Goal: Task Accomplishment & Management: Complete application form

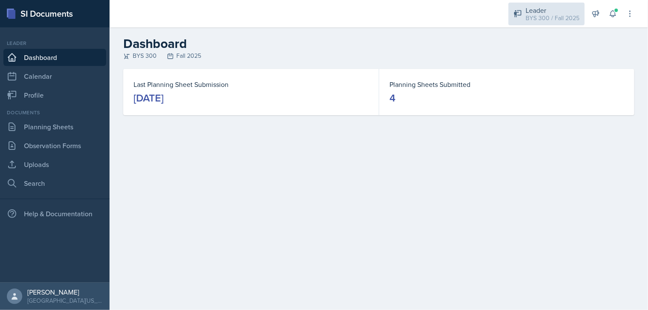
click at [549, 14] on div "BYS 300 / Fall 2025" at bounding box center [552, 18] width 54 height 9
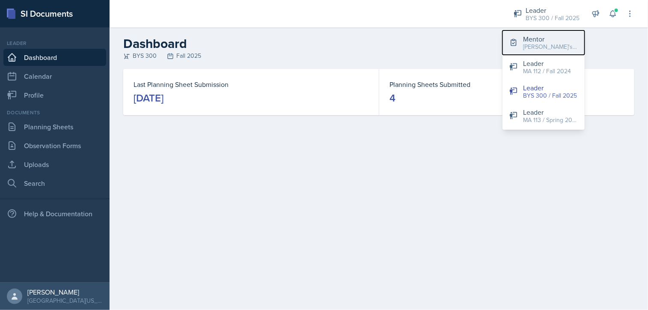
click at [539, 46] on div "[PERSON_NAME]'s Group / Fall 2025" at bounding box center [550, 46] width 55 height 9
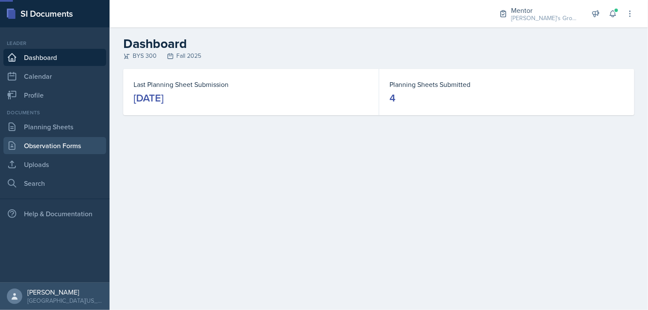
click at [70, 148] on link "Observation Forms" at bounding box center [54, 145] width 103 height 17
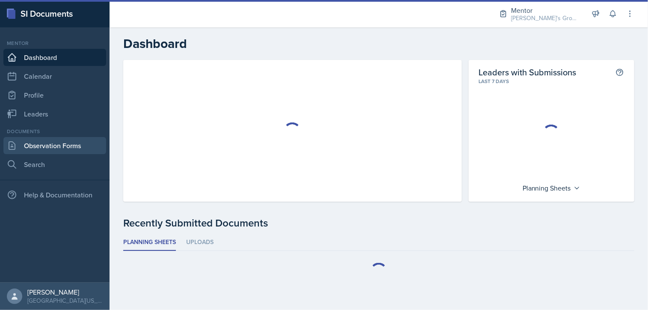
click at [68, 142] on link "Observation Forms" at bounding box center [54, 145] width 103 height 17
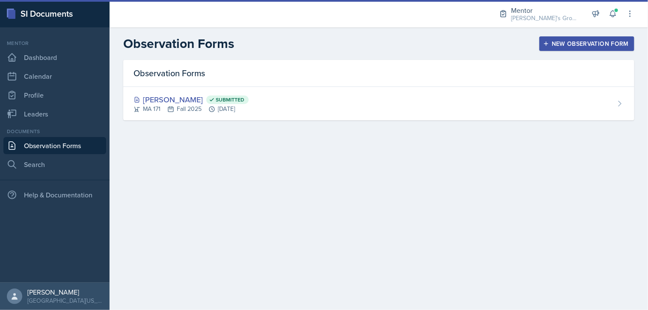
click at [551, 49] on button "New Observation Form" at bounding box center [586, 43] width 95 height 15
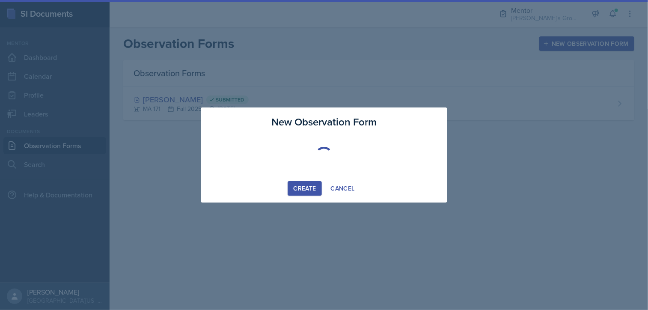
select select "6ee967a8-aee2-4bf4-ae66-d11703d00582"
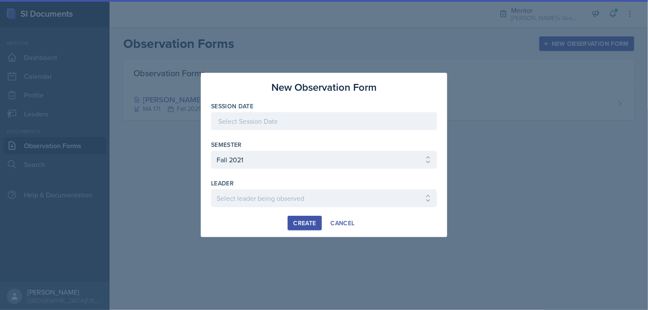
click at [305, 123] on div at bounding box center [324, 121] width 226 height 18
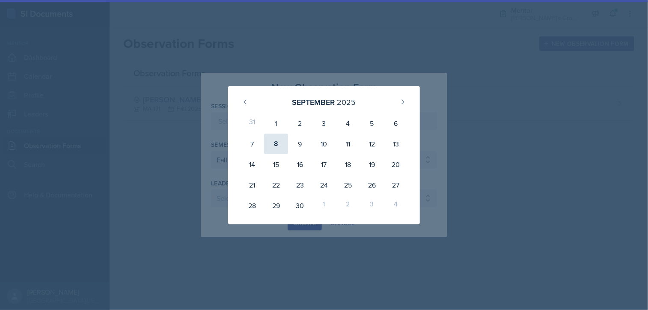
click at [276, 148] on div "8" at bounding box center [276, 143] width 24 height 21
type input "[DATE]"
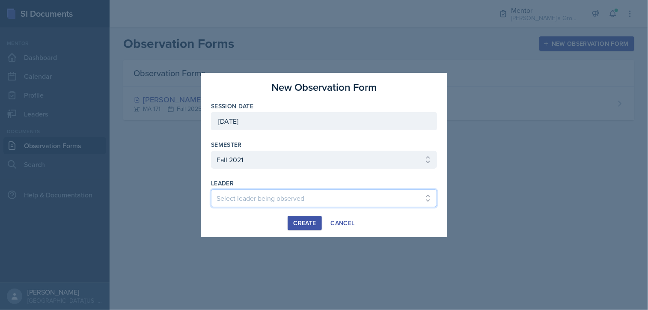
click at [266, 199] on select "Select leader being observed [PERSON_NAME] / MA 112 / [PERSON_NAME]'s Group [PE…" at bounding box center [324, 198] width 226 height 18
select select "2854808b-d80a-4715-b824-a57387b92ff5"
click at [396, 229] on div "Create Cancel" at bounding box center [324, 223] width 226 height 15
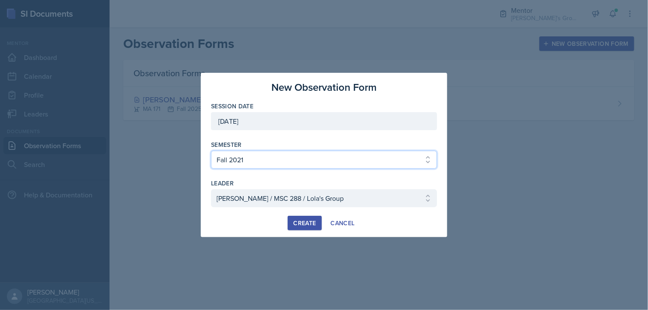
click at [313, 162] on select "Select semester All Fall 2021 Spring 2022 Fall 2022 Fall 2023 Spring 2023 Sprin…" at bounding box center [324, 160] width 226 height 18
select select "19fb88f7-c89b-4031-b5a0-458fd49807a1"
click at [211, 151] on select "Select semester All Fall 2021 Spring 2022 Fall 2022 Fall 2023 Spring 2023 Sprin…" at bounding box center [324, 160] width 226 height 18
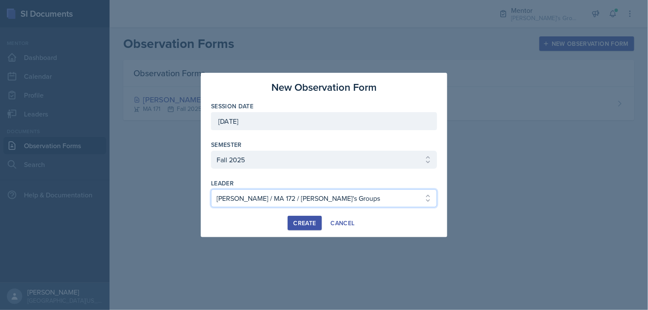
click at [257, 195] on select "Select leader being observed [PERSON_NAME] / [GEOGRAPHIC_DATA] 172 / [PERSON_NA…" at bounding box center [324, 198] width 226 height 18
select select "6b19bfa0-a9b8-4fee-95fc-97078897ee3b"
click at [211, 189] on select "Select leader being observed [PERSON_NAME] / [GEOGRAPHIC_DATA] 172 / [PERSON_NA…" at bounding box center [324, 198] width 226 height 18
click at [304, 220] on div "Create" at bounding box center [304, 222] width 23 height 7
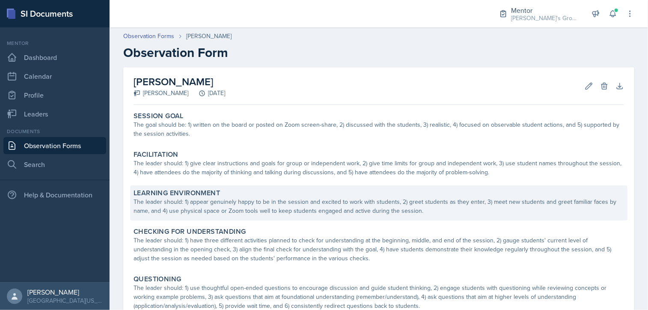
click at [197, 209] on div "The leader should: 1) appear genuinely happy to be in the session and excited t…" at bounding box center [378, 206] width 490 height 18
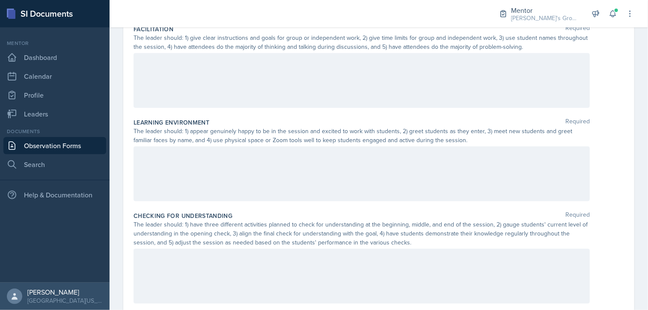
scroll to position [185, 0]
click at [216, 162] on div at bounding box center [361, 173] width 456 height 55
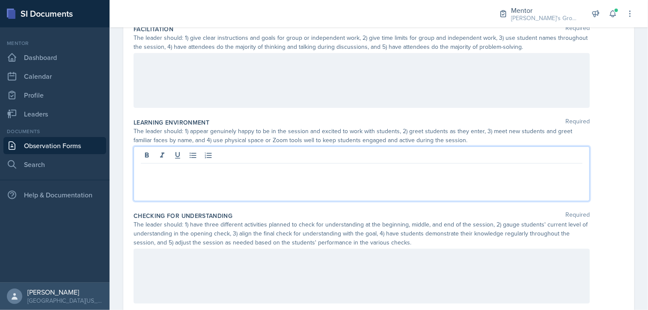
scroll to position [199, 0]
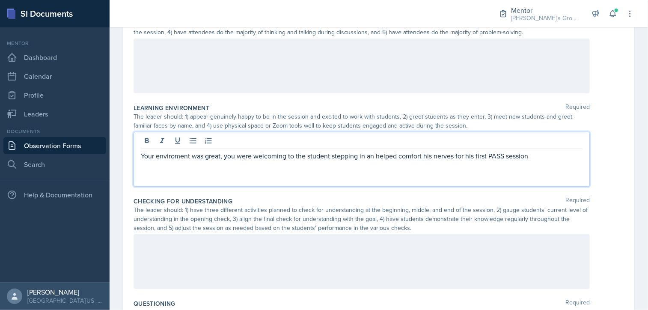
click at [175, 161] on div "Your enviroment was great, you were welcoming to the student stepping in an hel…" at bounding box center [361, 159] width 456 height 55
click at [542, 159] on p "Your environment was great, you were welcoming to the student stepping in and h…" at bounding box center [361, 156] width 441 height 10
click at [537, 153] on p "Your environment was great, you were welcoming to the student stepping in and h…" at bounding box center [361, 156] width 441 height 10
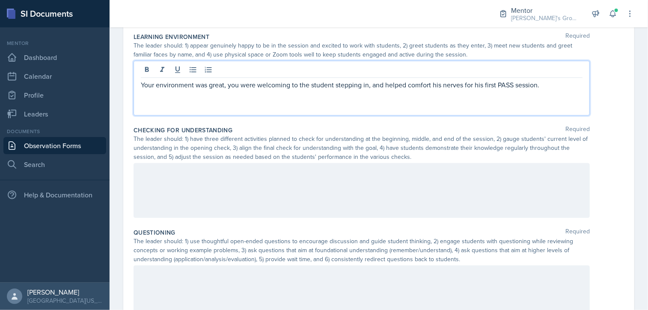
scroll to position [271, 0]
click at [553, 80] on p "Your environment was great, you were welcoming to the student stepping in, and …" at bounding box center [361, 84] width 441 height 10
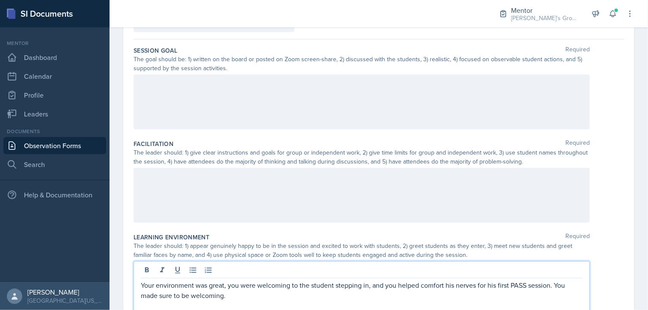
scroll to position [0, 0]
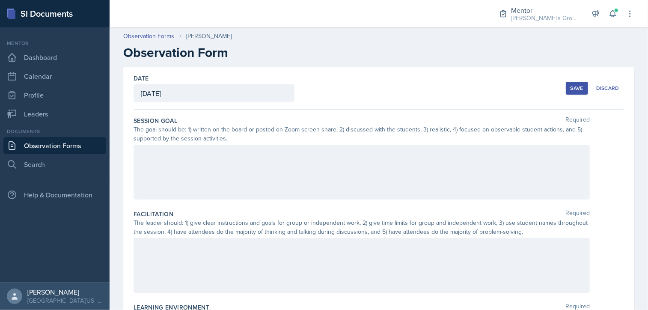
click at [267, 147] on div at bounding box center [361, 172] width 456 height 55
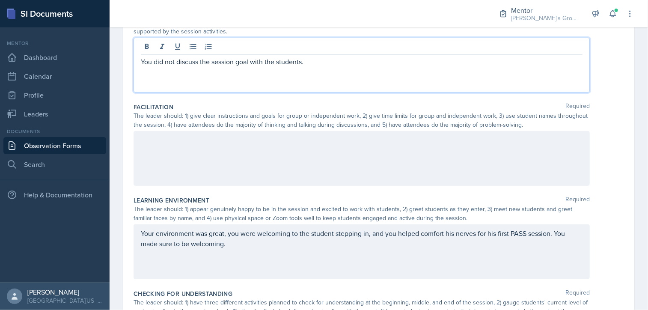
scroll to position [110, 0]
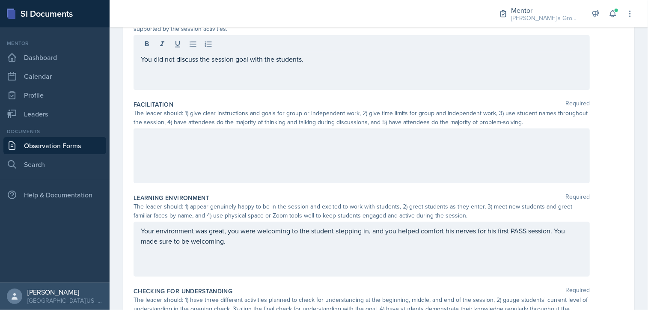
click at [236, 168] on div at bounding box center [361, 155] width 456 height 55
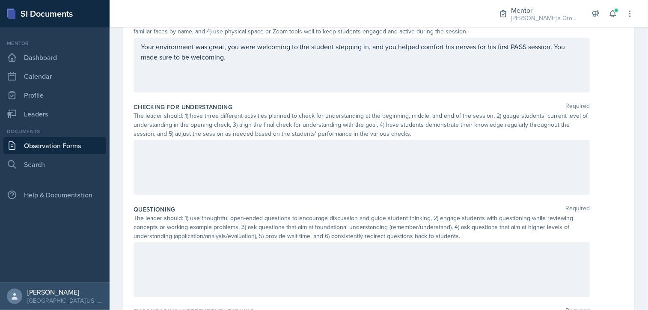
scroll to position [297, 0]
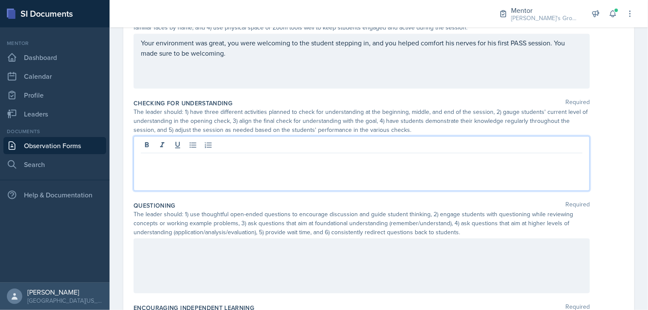
click at [277, 146] on div at bounding box center [361, 163] width 456 height 55
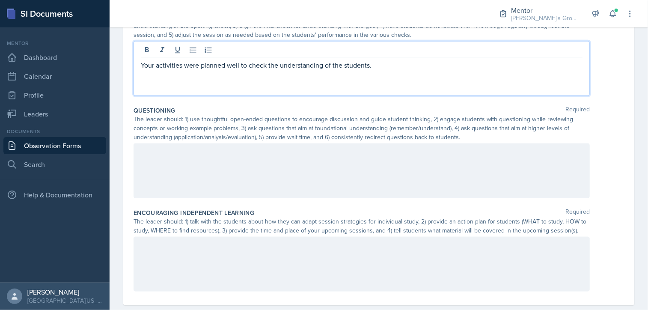
scroll to position [397, 0]
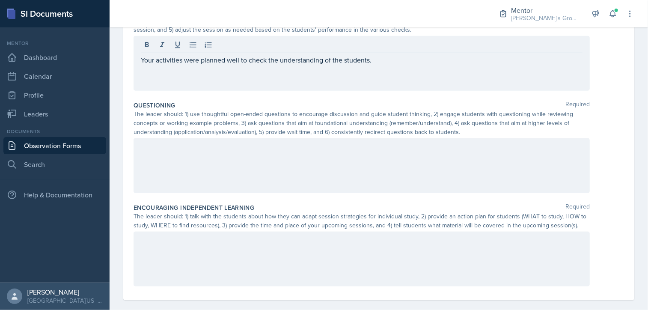
click at [262, 152] on div at bounding box center [361, 165] width 456 height 55
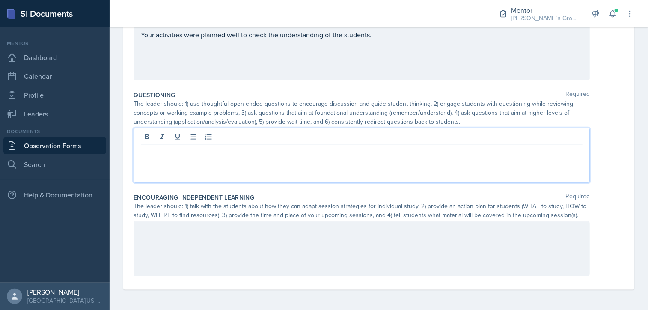
click at [242, 235] on div at bounding box center [361, 248] width 456 height 55
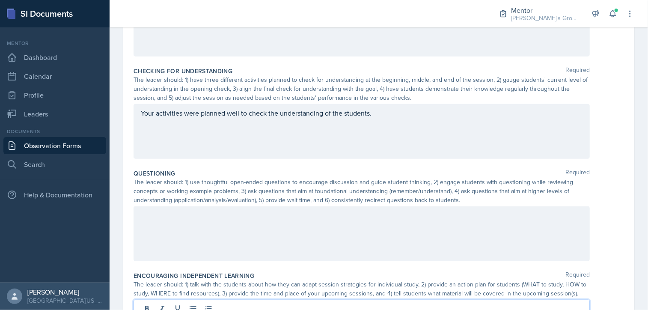
click at [313, 227] on div at bounding box center [361, 233] width 456 height 55
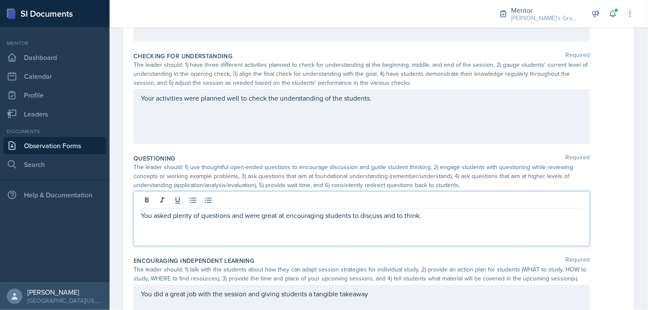
scroll to position [0, 0]
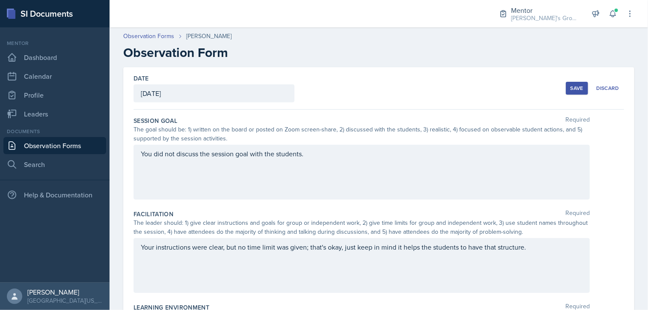
drag, startPoint x: 330, startPoint y: 161, endPoint x: 247, endPoint y: 158, distance: 83.0
click at [247, 158] on div "You did not discuss the session goal with the students." at bounding box center [361, 172] width 456 height 55
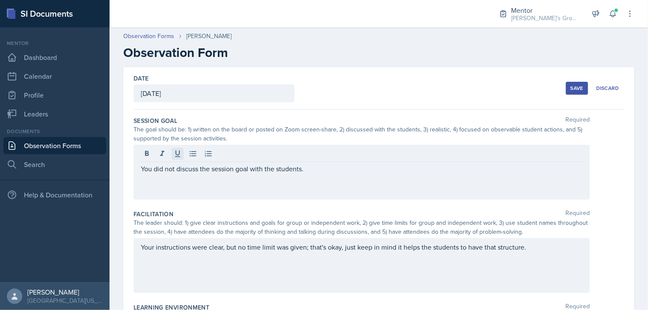
drag, startPoint x: 324, startPoint y: 152, endPoint x: 177, endPoint y: 150, distance: 147.6
click at [177, 150] on div at bounding box center [361, 155] width 441 height 14
click at [198, 148] on button at bounding box center [193, 154] width 12 height 12
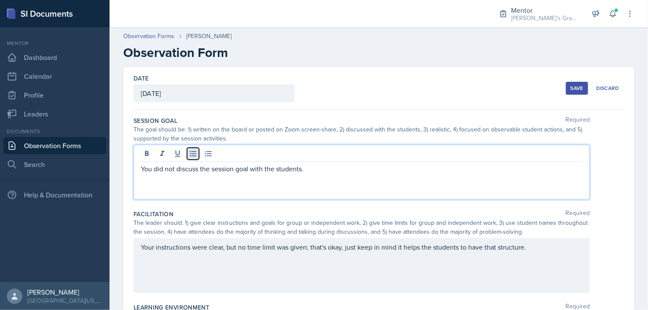
click at [198, 148] on button at bounding box center [193, 154] width 12 height 12
click at [193, 151] on icon at bounding box center [193, 154] width 6 height 6
click at [193, 167] on p "You did not discuss the session goal with the students." at bounding box center [361, 168] width 441 height 10
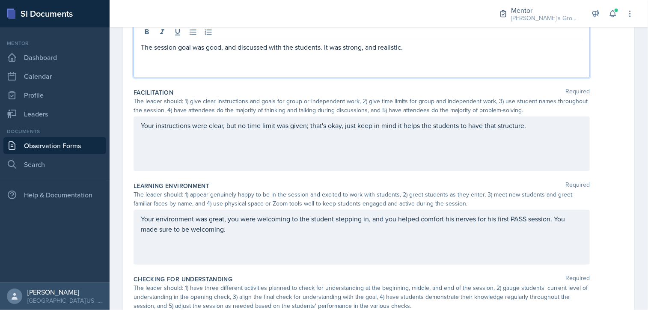
scroll to position [127, 0]
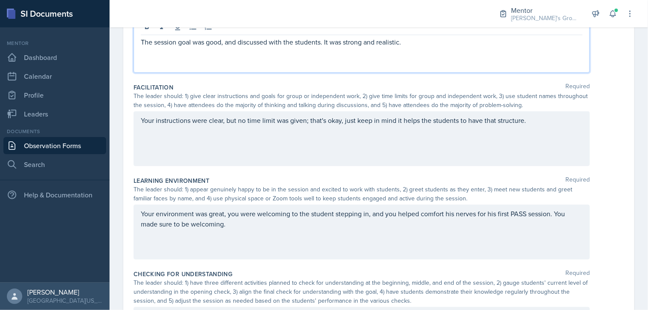
click at [416, 43] on p "The session goal was good, and discussed with the students. It was strong and r…" at bounding box center [361, 42] width 441 height 10
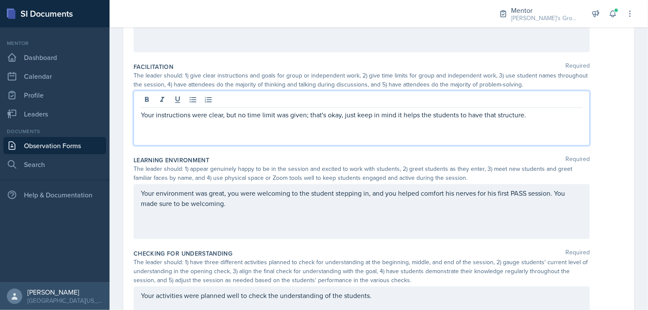
scroll to position [162, 0]
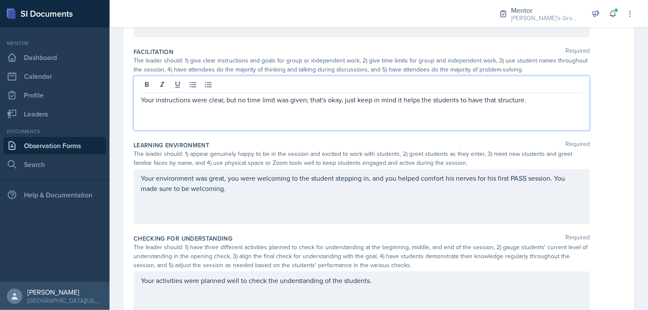
click at [534, 101] on p "Your instructions were clear, but no time limit was given; that's okay, just ke…" at bounding box center [361, 100] width 441 height 10
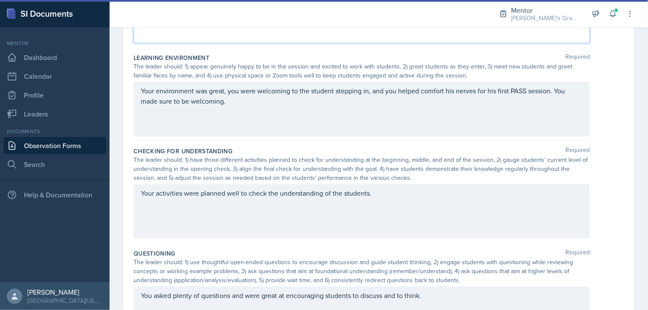
scroll to position [249, 0]
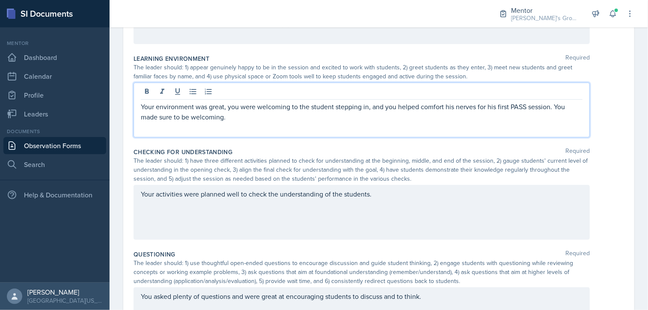
click at [329, 101] on p "Your environment was great, you were welcoming to the student stepping in, and …" at bounding box center [361, 111] width 441 height 21
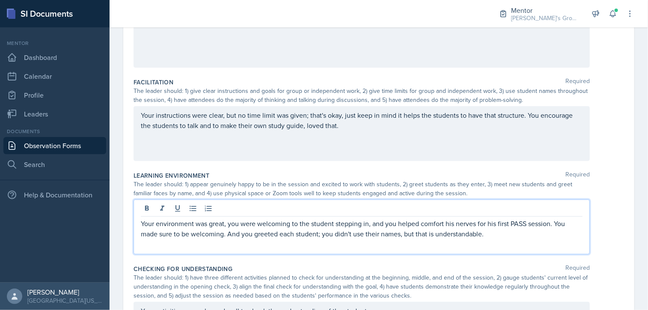
scroll to position [149, 0]
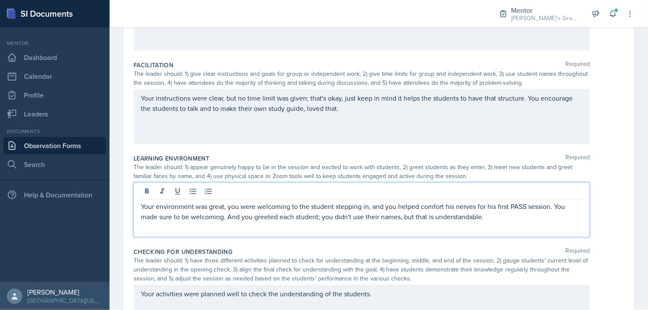
click at [351, 106] on p "Your instructions were clear, but no time limit was given; that's okay, just ke…" at bounding box center [361, 103] width 441 height 21
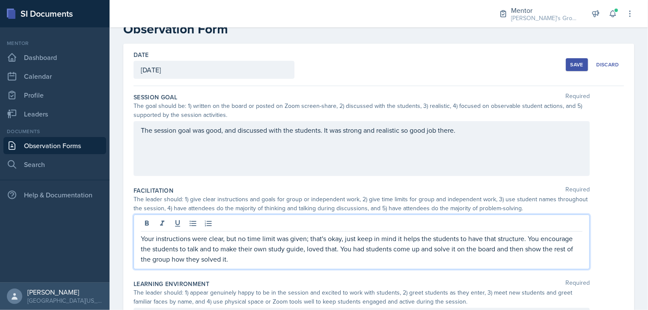
scroll to position [21, 0]
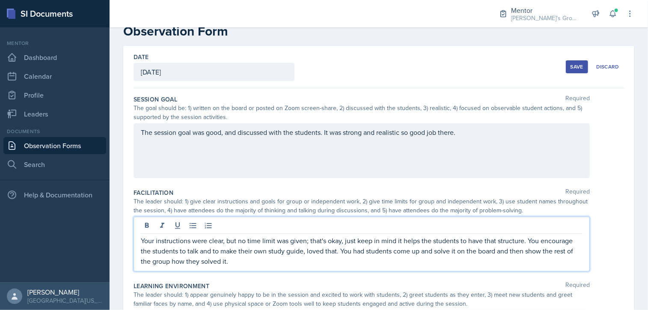
click at [566, 67] on button "Save" at bounding box center [577, 66] width 22 height 13
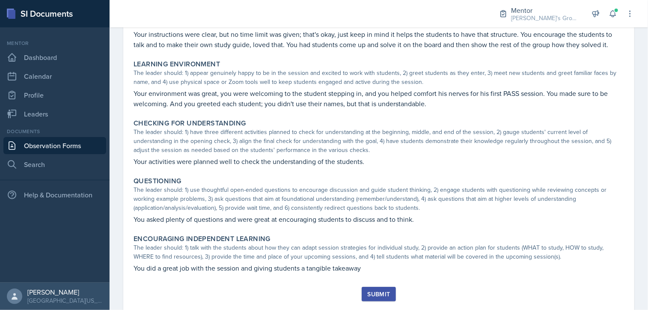
scroll to position [174, 0]
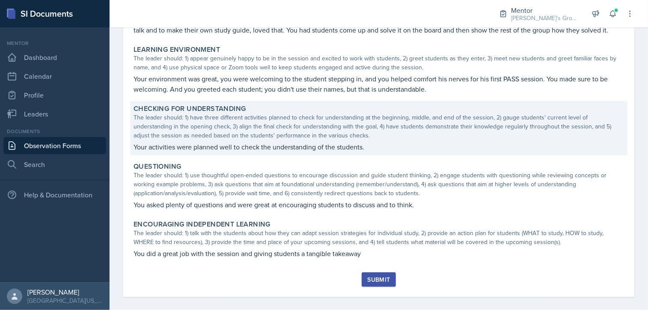
click at [356, 114] on div "The leader should: 1) have three different activities planned to check for unde…" at bounding box center [378, 126] width 490 height 27
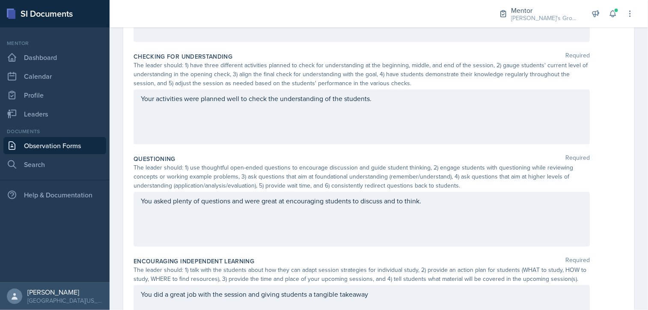
scroll to position [344, 0]
click at [406, 106] on div "Your activities were planned well to check the understanding of the students." at bounding box center [361, 116] width 456 height 55
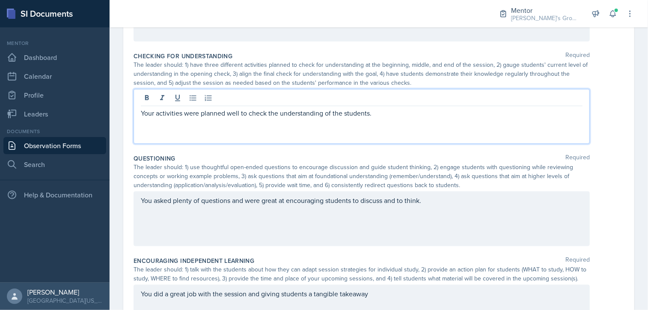
scroll to position [359, 0]
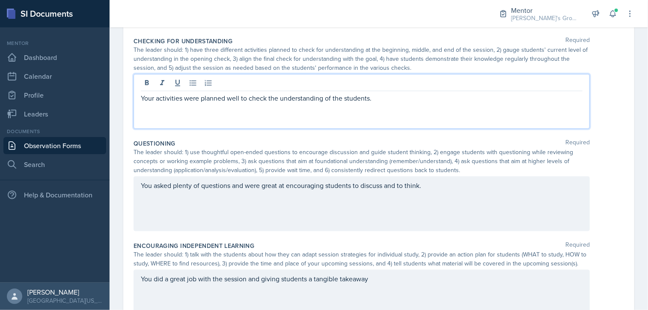
click at [407, 102] on p "Your activities were planned well to check the understanding of the students." at bounding box center [361, 98] width 441 height 10
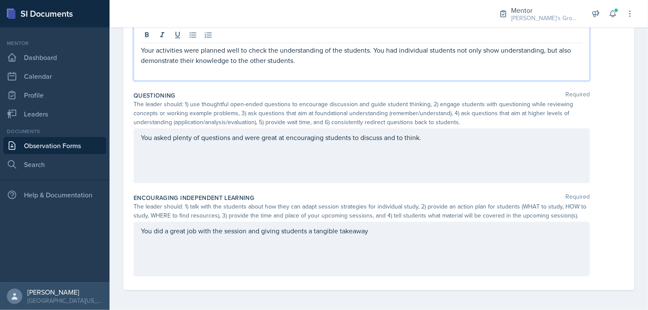
scroll to position [408, 0]
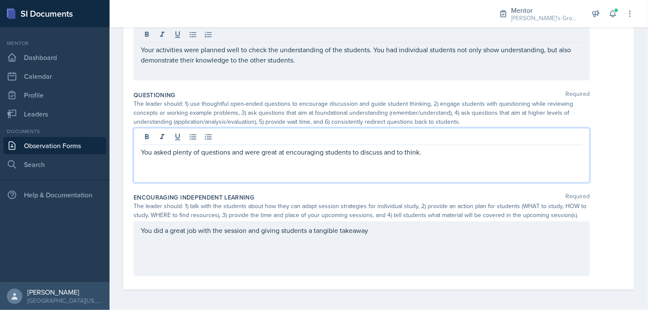
click at [428, 136] on div "You asked plenty of questions and were great at encouraging students to discuss…" at bounding box center [361, 155] width 456 height 55
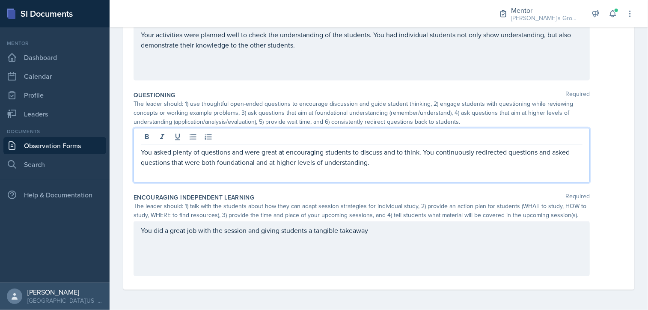
click at [267, 162] on p "You asked plenty of questions and were great at encouraging students to discuss…" at bounding box center [361, 157] width 441 height 21
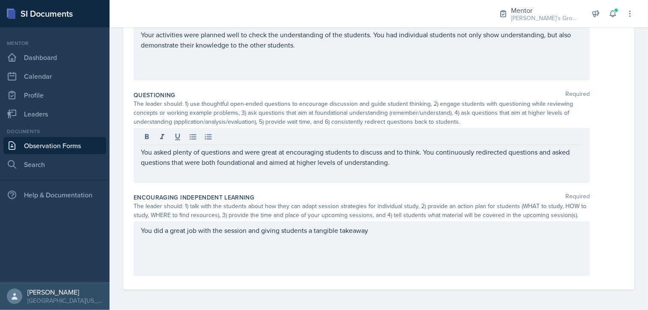
click at [388, 211] on div "The leader should: 1) talk with the students about how they can adapt session s…" at bounding box center [361, 210] width 456 height 18
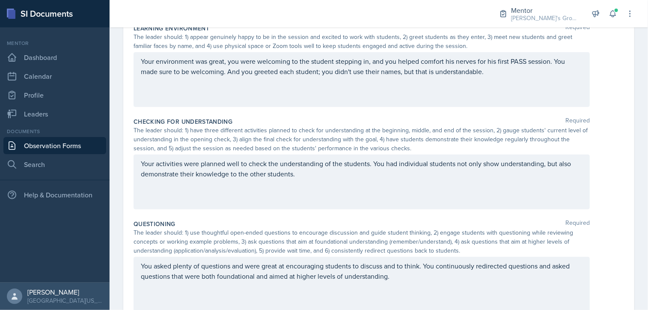
scroll to position [294, 0]
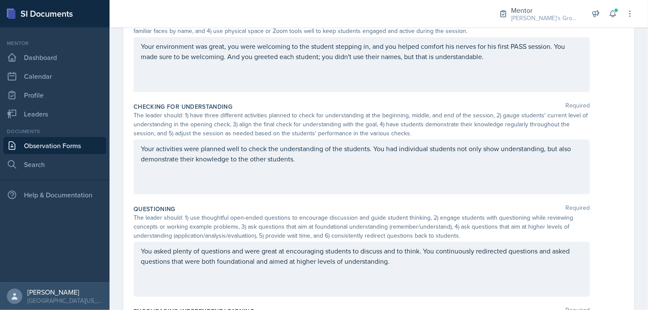
click at [328, 164] on p "Your activities were planned well to check the understanding of the students. Y…" at bounding box center [361, 153] width 441 height 21
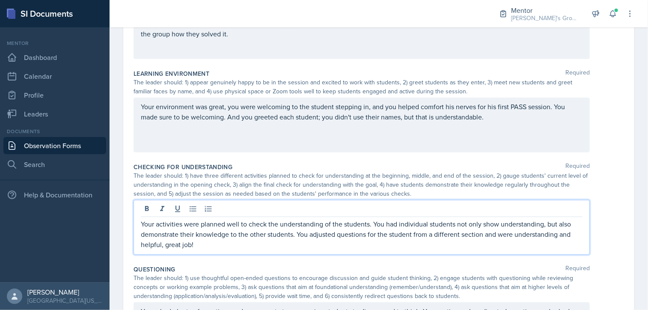
scroll to position [234, 0]
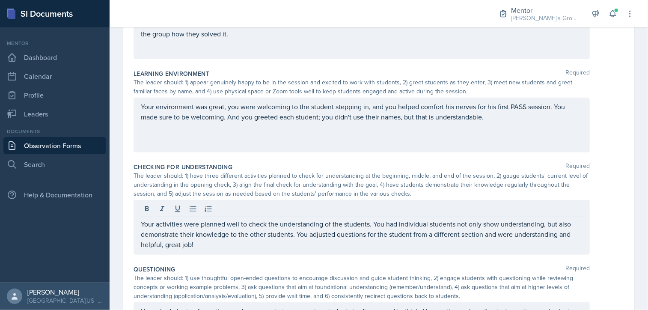
click at [490, 123] on div "Your environment was great, you were welcoming to the student stepping in, and …" at bounding box center [361, 125] width 456 height 55
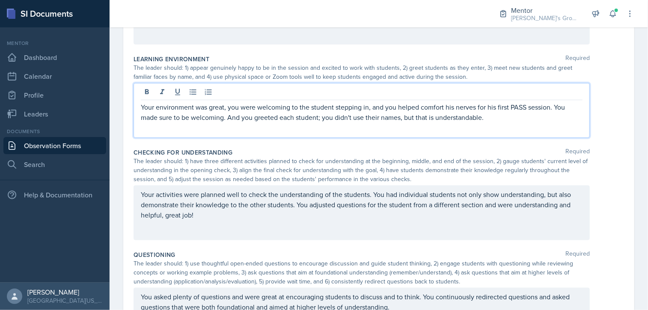
click at [494, 116] on p "Your environment was great, you were welcoming to the student stepping in, and …" at bounding box center [361, 112] width 441 height 21
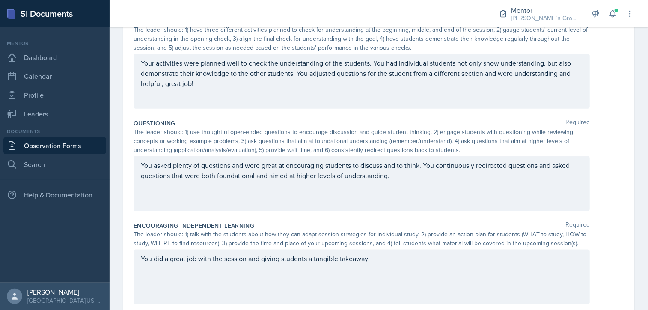
scroll to position [408, 0]
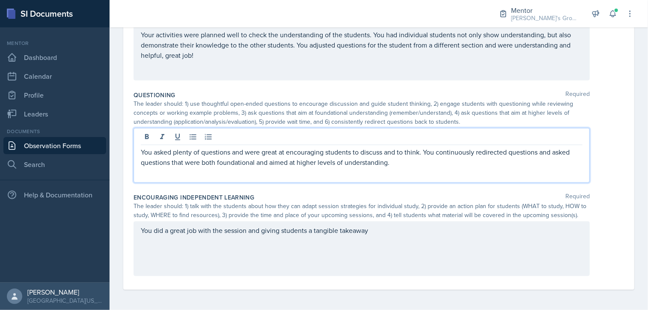
click at [399, 147] on p "You asked plenty of questions and were great at encouraging students to discuss…" at bounding box center [361, 157] width 441 height 21
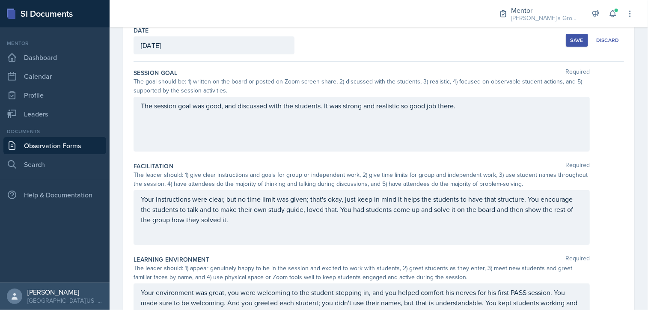
scroll to position [48, 0]
click at [570, 41] on div "Save" at bounding box center [576, 39] width 13 height 7
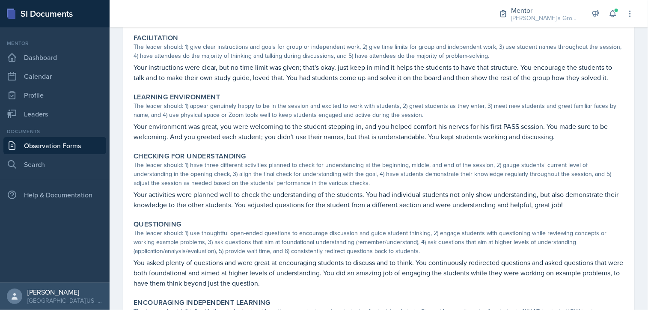
scroll to position [128, 0]
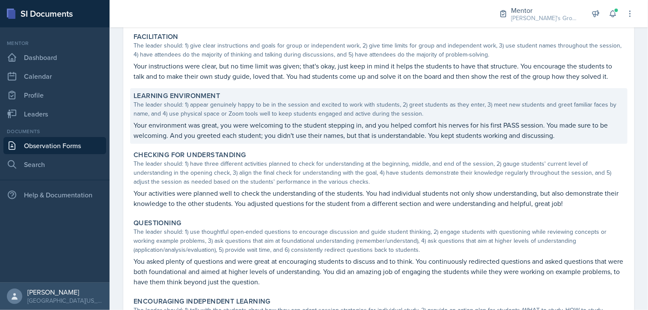
click at [366, 110] on div "The leader should: 1) appear genuinely happy to be in the session and excited t…" at bounding box center [378, 109] width 490 height 18
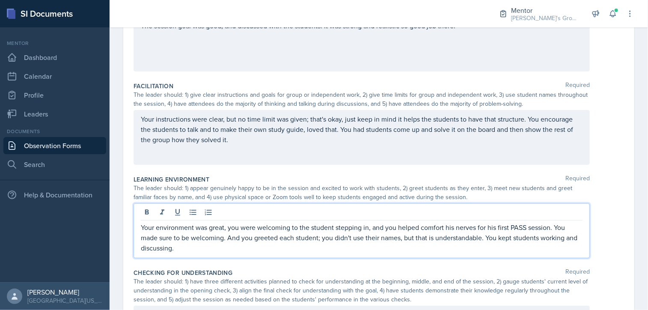
click at [270, 234] on p "Your environment was great, you were welcoming to the student stepping in, and …" at bounding box center [361, 237] width 441 height 31
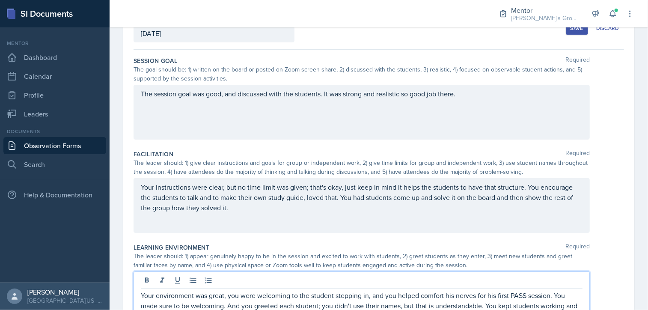
scroll to position [0, 0]
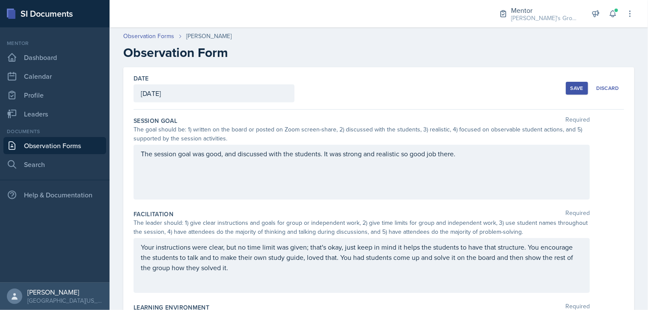
click at [570, 85] on div "Save" at bounding box center [576, 88] width 13 height 7
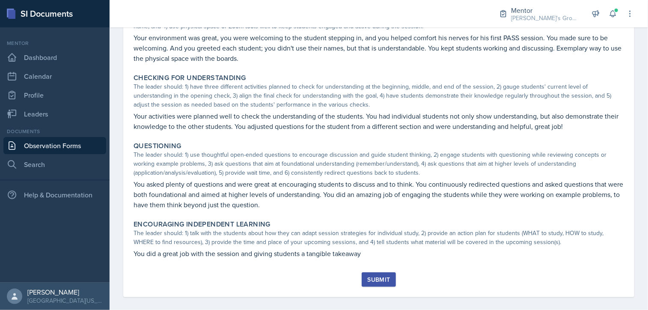
scroll to position [216, 0]
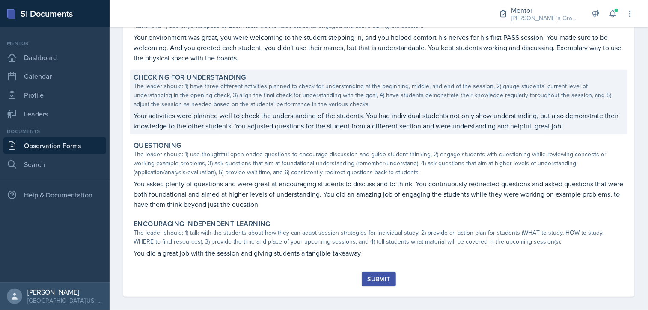
click at [576, 124] on p "Your activities were planned well to check the understanding of the students. Y…" at bounding box center [378, 120] width 490 height 21
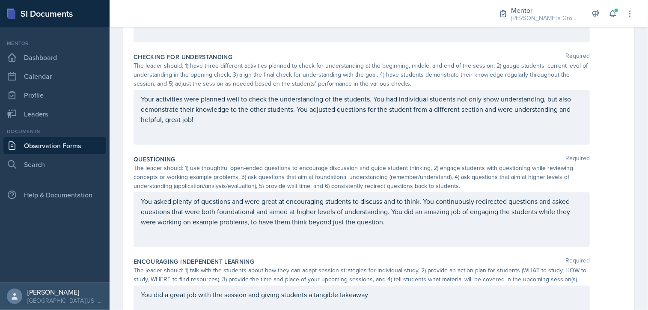
scroll to position [342, 0]
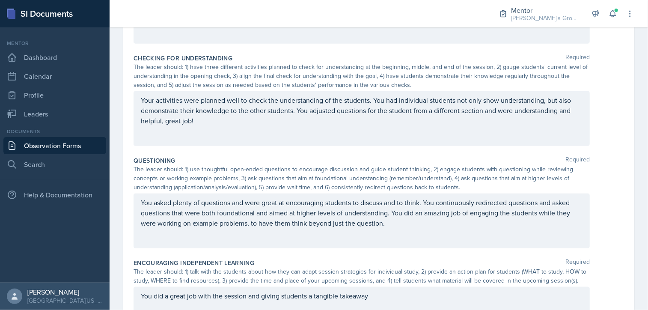
click at [264, 130] on div "Your activities were planned well to check the understanding of the students. Y…" at bounding box center [361, 118] width 456 height 55
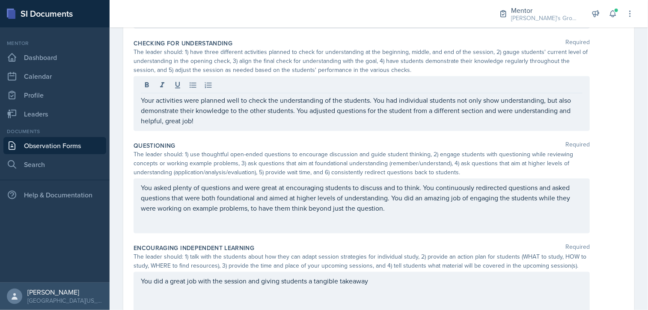
click at [258, 126] on div "Your activities were planned well to check the understanding of the students. Y…" at bounding box center [361, 103] width 456 height 55
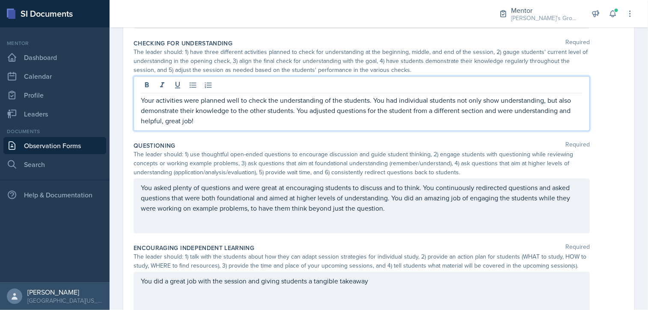
click at [255, 121] on p "Your activities were planned well to check the understanding of the students. Y…" at bounding box center [361, 110] width 441 height 31
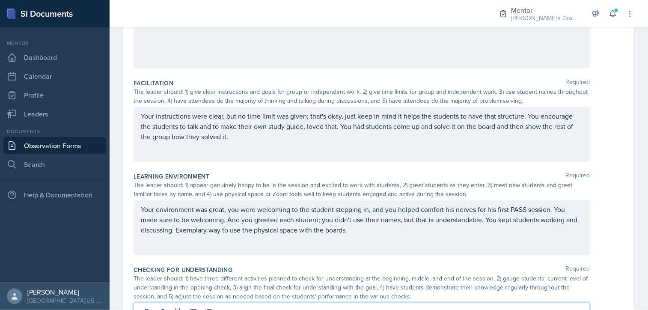
scroll to position [0, 0]
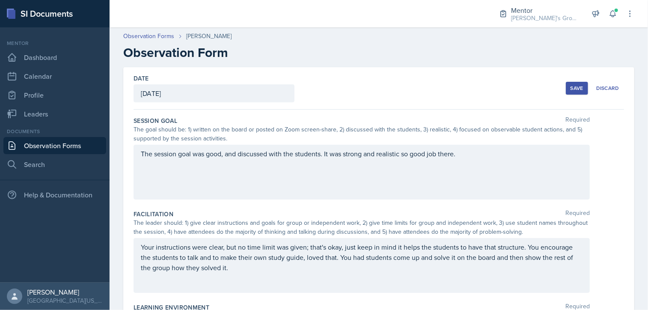
click at [570, 88] on div "Save" at bounding box center [576, 88] width 13 height 7
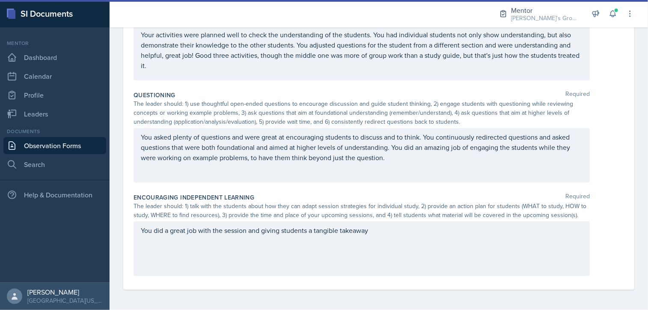
scroll to position [233, 0]
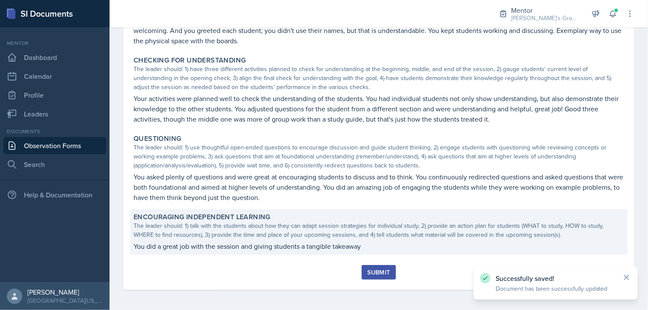
click at [366, 249] on p "You did a great job with the session and giving students a tangible takeaway" at bounding box center [378, 246] width 490 height 10
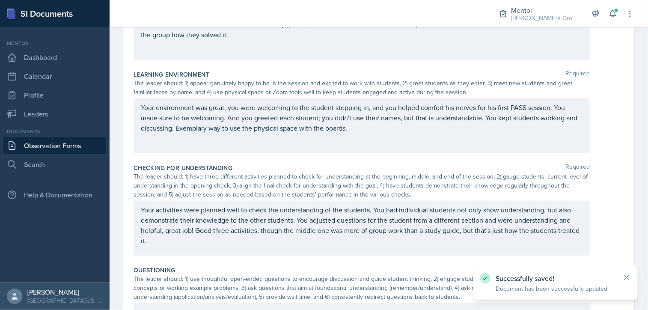
scroll to position [408, 0]
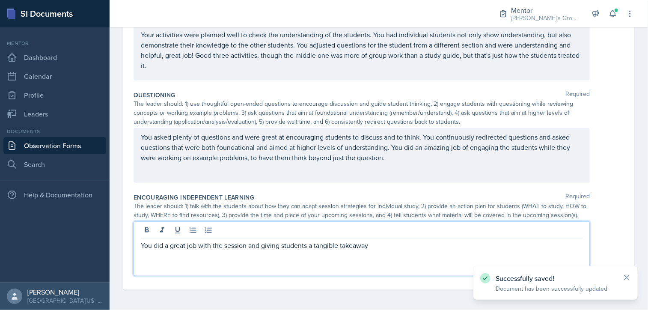
click at [380, 227] on div "You did a great job with the session and giving students a tangible takeaway" at bounding box center [361, 248] width 456 height 55
click at [529, 244] on p "You did a great job with the session and giving students a tangible takeaway, y…" at bounding box center [361, 245] width 441 height 10
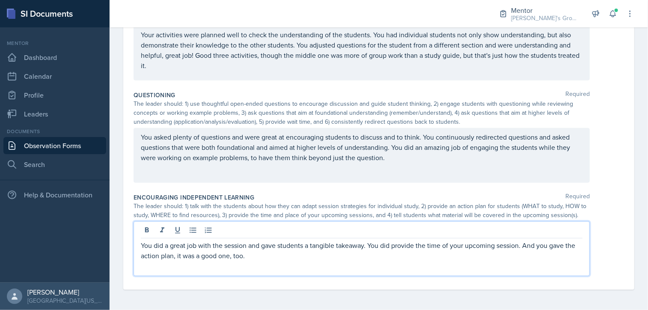
click at [392, 244] on p "You did a great job with the session and gave students a tangible takeaway. You…" at bounding box center [361, 250] width 441 height 21
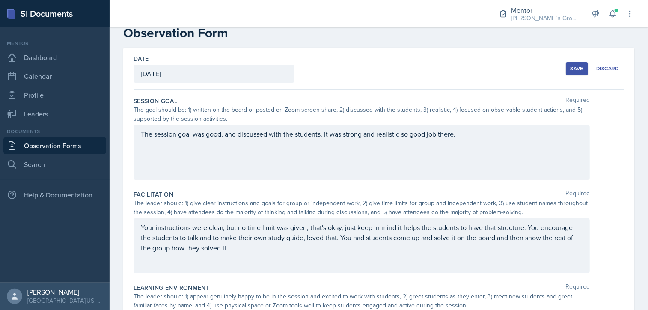
scroll to position [0, 0]
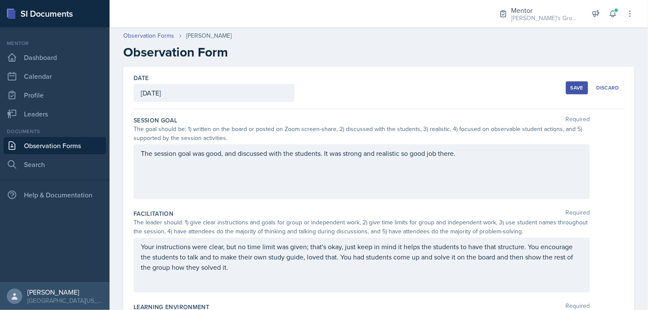
click at [572, 84] on div "Save" at bounding box center [576, 87] width 13 height 7
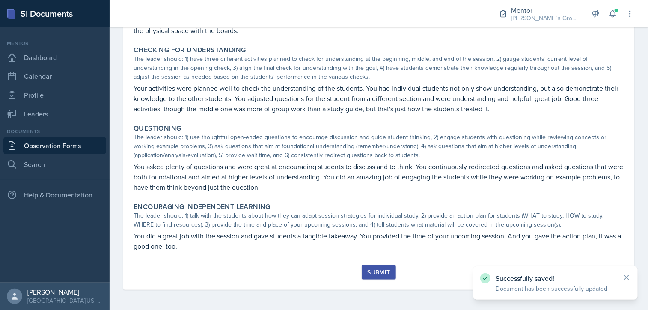
scroll to position [0, 0]
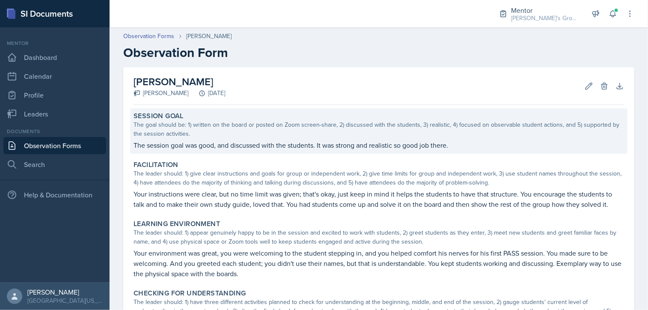
click at [462, 147] on p "The session goal was good, and discussed with the students. It was strong and r…" at bounding box center [378, 145] width 490 height 10
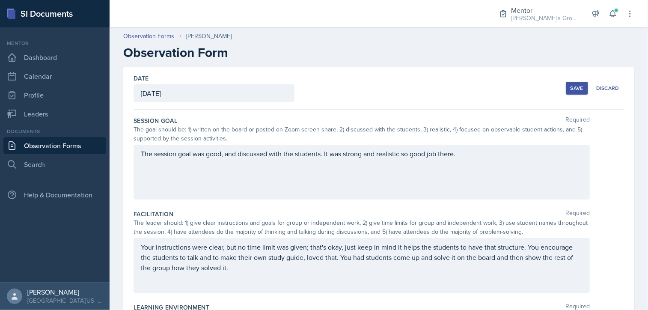
click at [461, 154] on div "The session goal was good, and discussed with the students. It was strong and r…" at bounding box center [361, 172] width 456 height 55
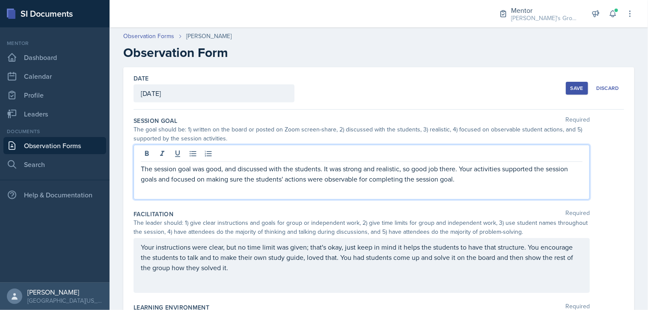
click at [566, 82] on button "Save" at bounding box center [577, 88] width 22 height 13
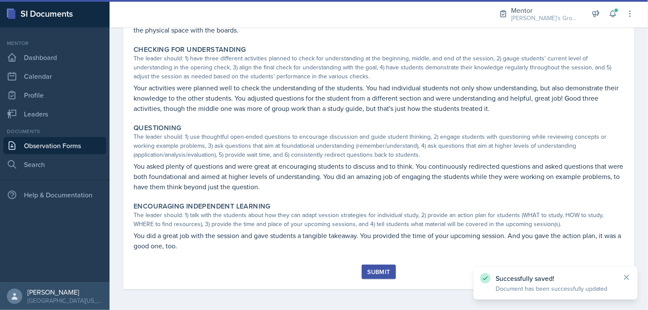
scroll to position [253, 0]
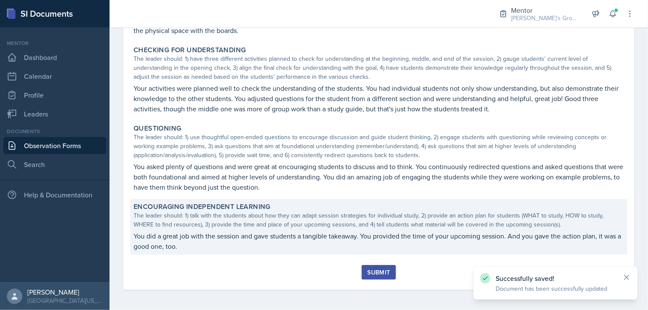
click at [200, 243] on p "You did a great job with the session and gave students a tangible takeaway. You…" at bounding box center [378, 241] width 490 height 21
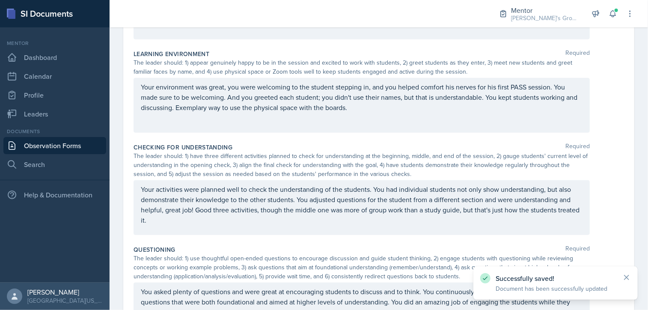
scroll to position [408, 0]
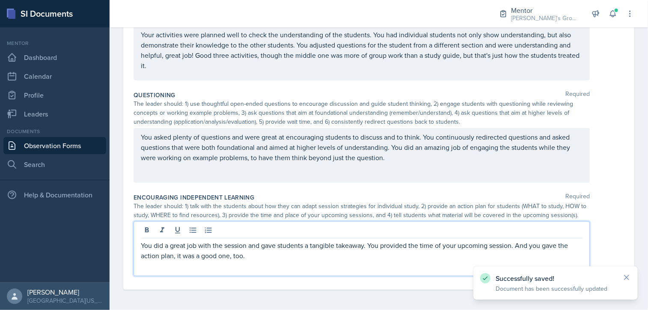
click at [258, 244] on p "You did a great job with the session and gave students a tangible takeaway. You…" at bounding box center [361, 250] width 441 height 21
click at [512, 246] on p "You did a great job with the session and gave students a tangible takeaway. You…" at bounding box center [361, 250] width 441 height 21
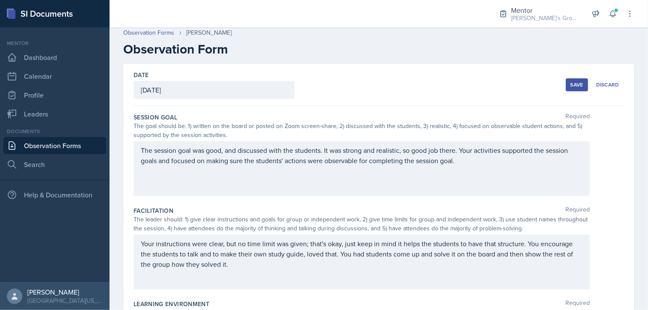
scroll to position [0, 0]
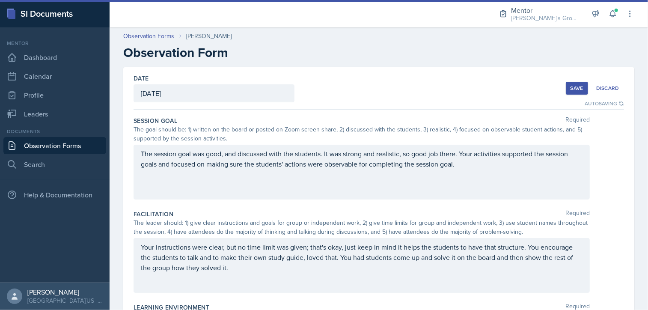
click at [566, 89] on button "Save" at bounding box center [577, 88] width 22 height 13
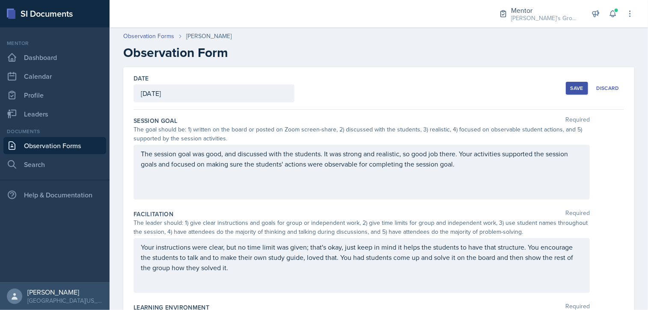
click at [566, 87] on button "Save" at bounding box center [577, 88] width 22 height 13
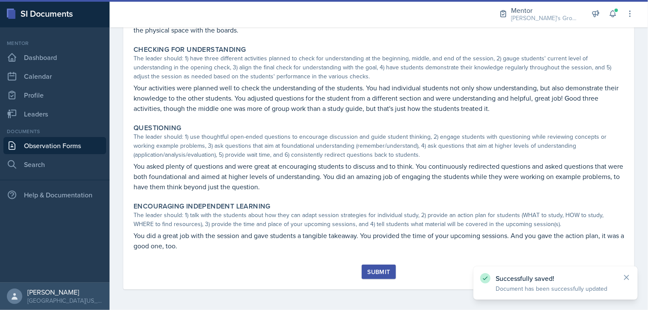
scroll to position [253, 0]
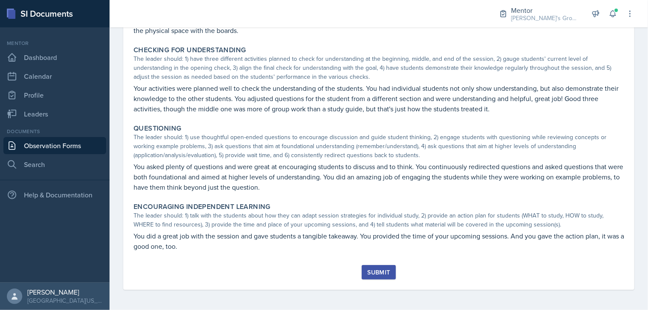
click at [381, 274] on div "Submit" at bounding box center [378, 272] width 23 height 7
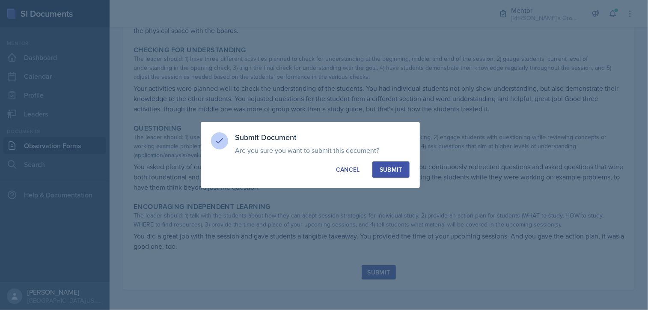
click at [399, 166] on div "Submit" at bounding box center [390, 169] width 23 height 9
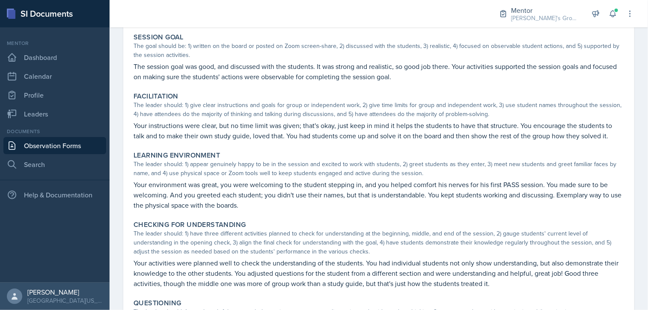
scroll to position [78, 0]
